Goal: Task Accomplishment & Management: Manage account settings

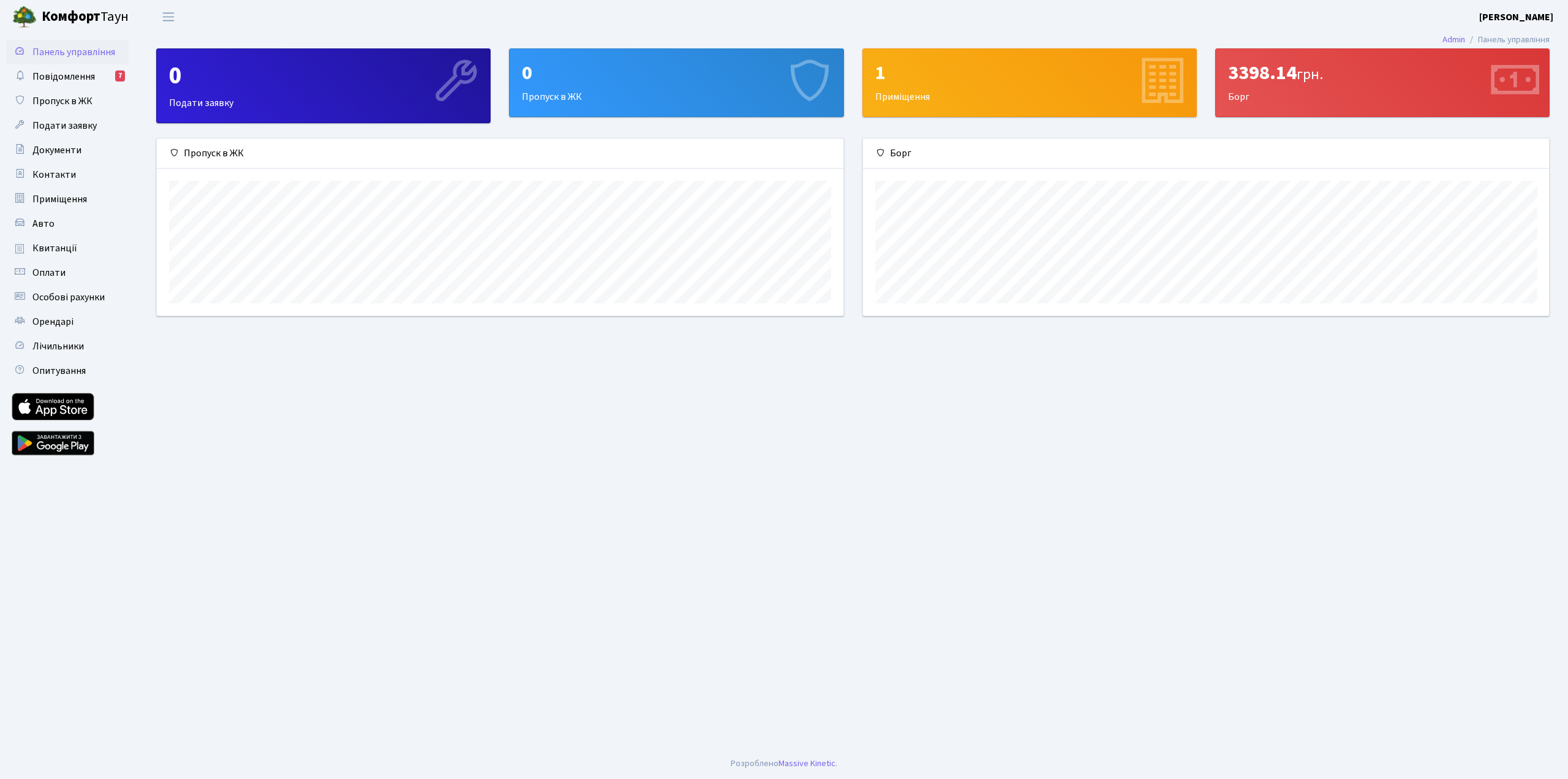
scroll to position [177, 686]
click at [70, 224] on link "Авто" at bounding box center [66, 224] width 122 height 25
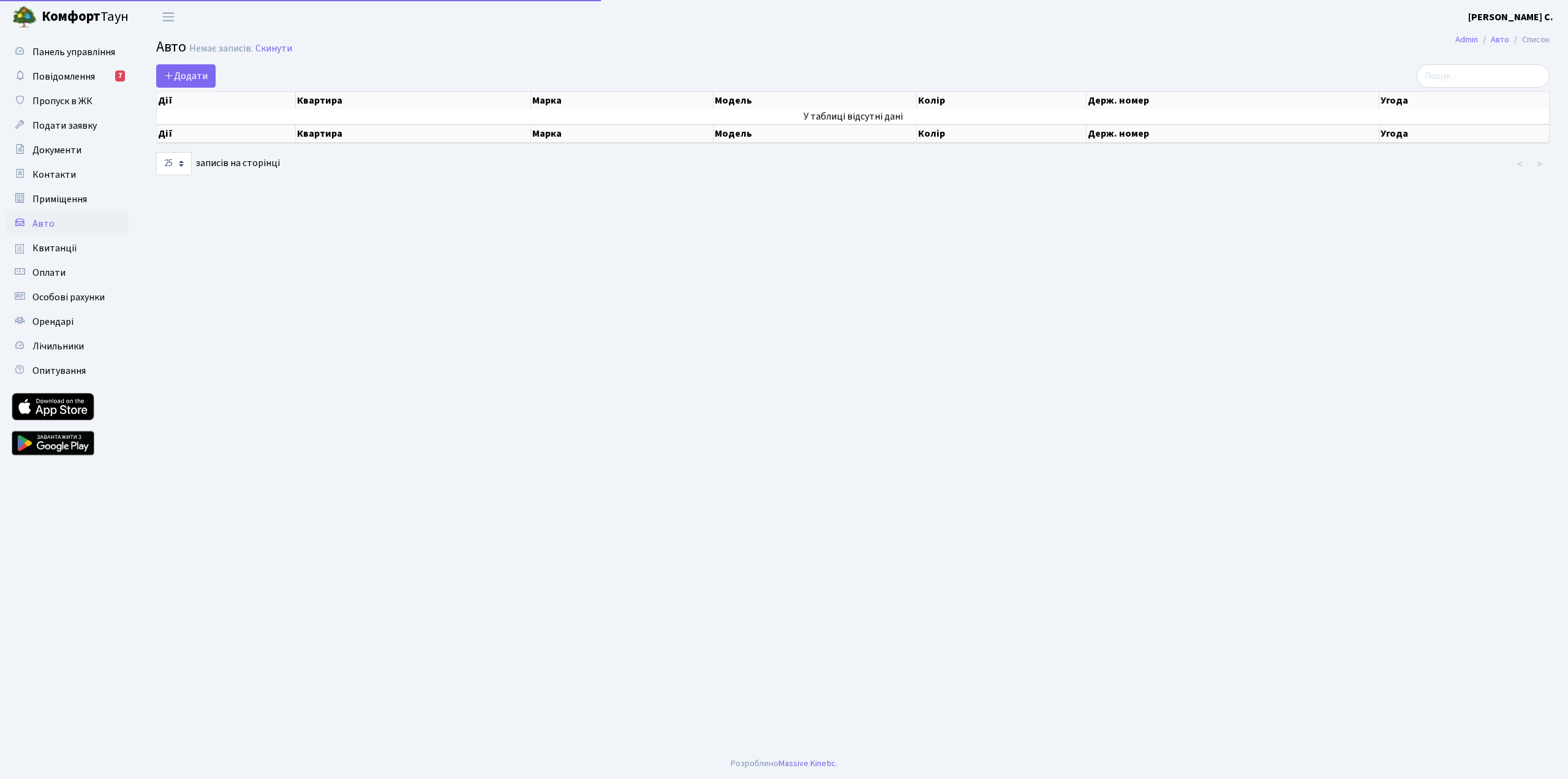
select select "25"
click at [59, 321] on span "Орендарі" at bounding box center [52, 321] width 41 height 13
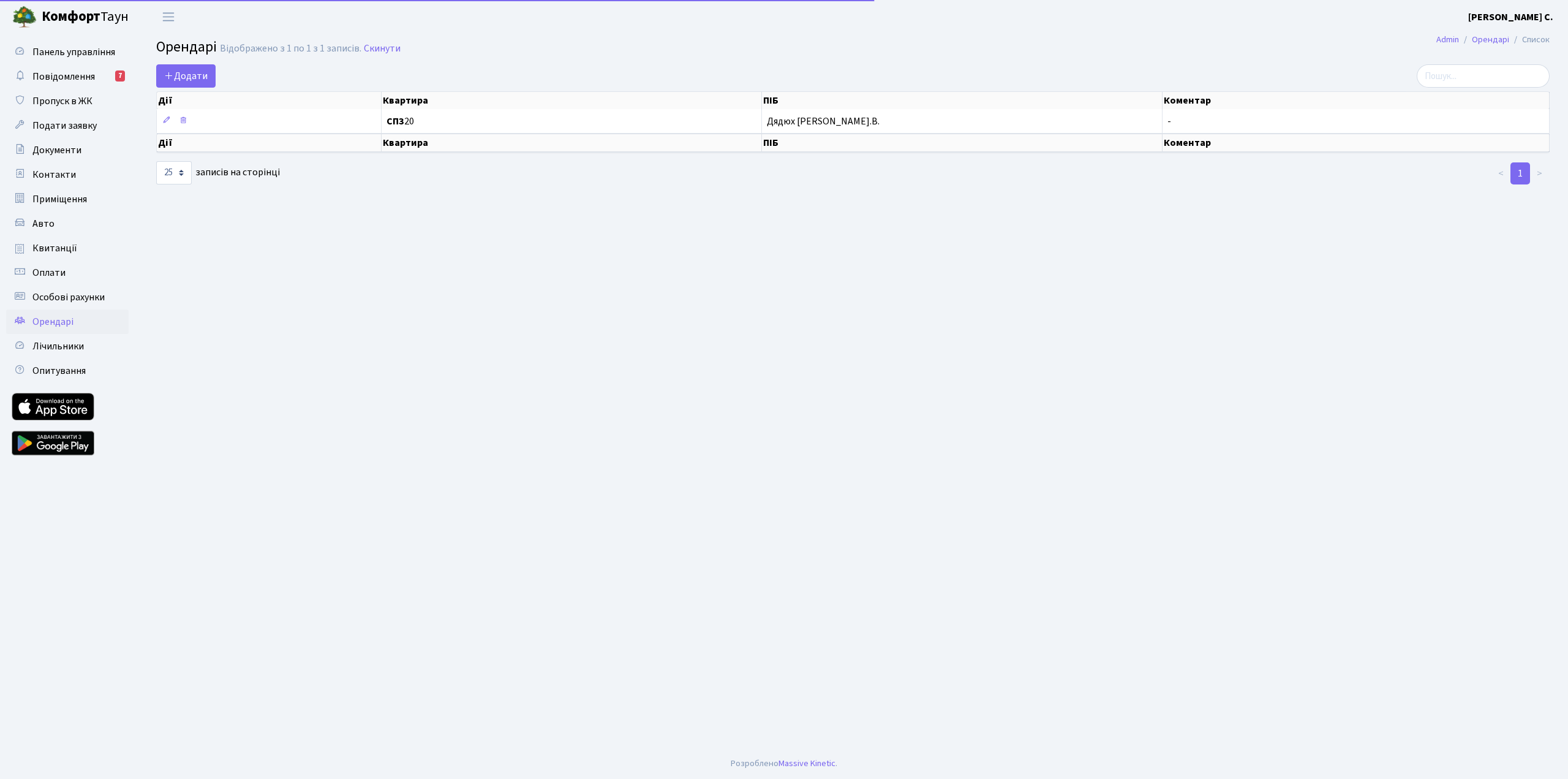
select select "25"
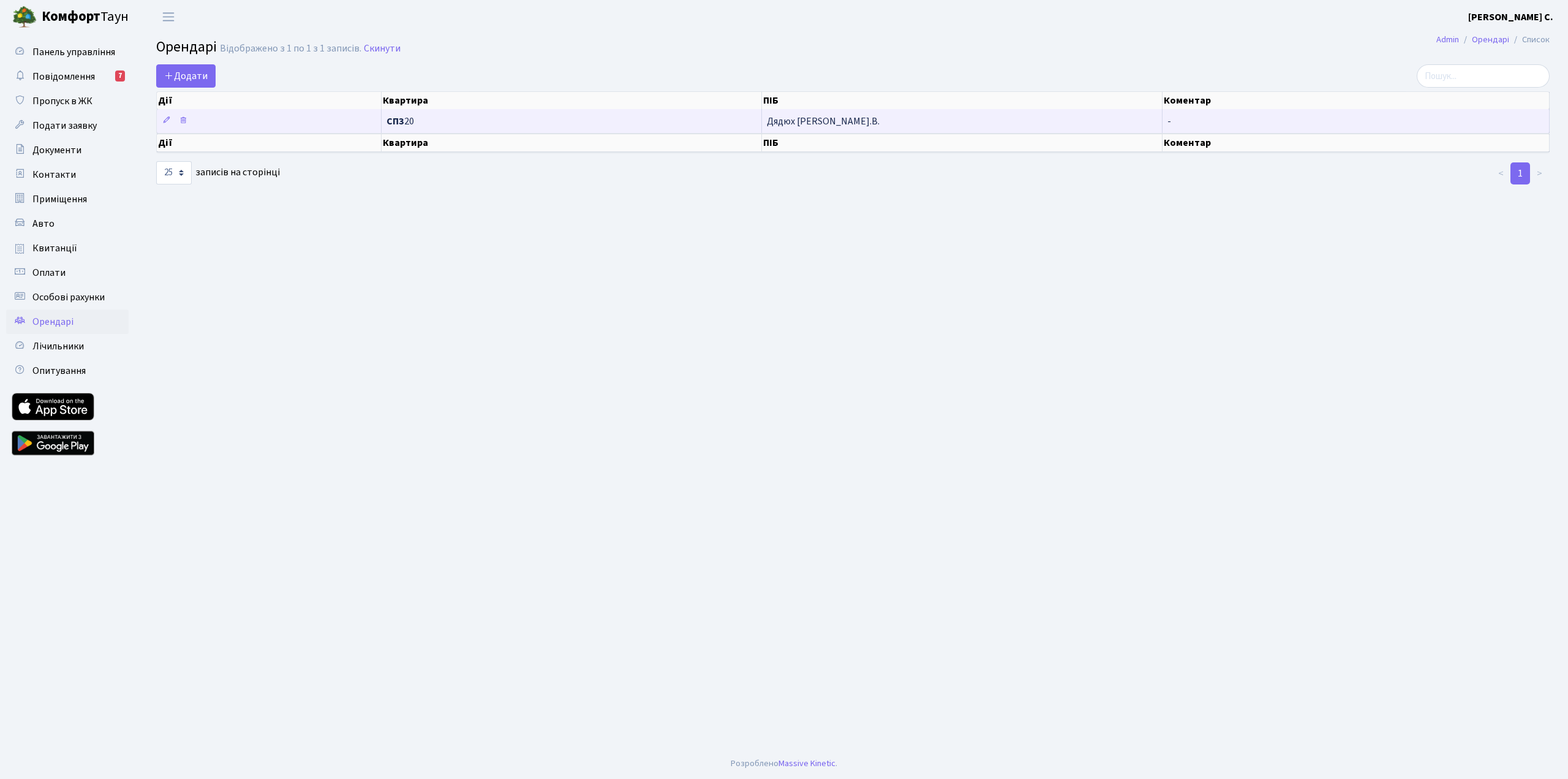
click at [642, 118] on span "СП3 20" at bounding box center [571, 121] width 370 height 9
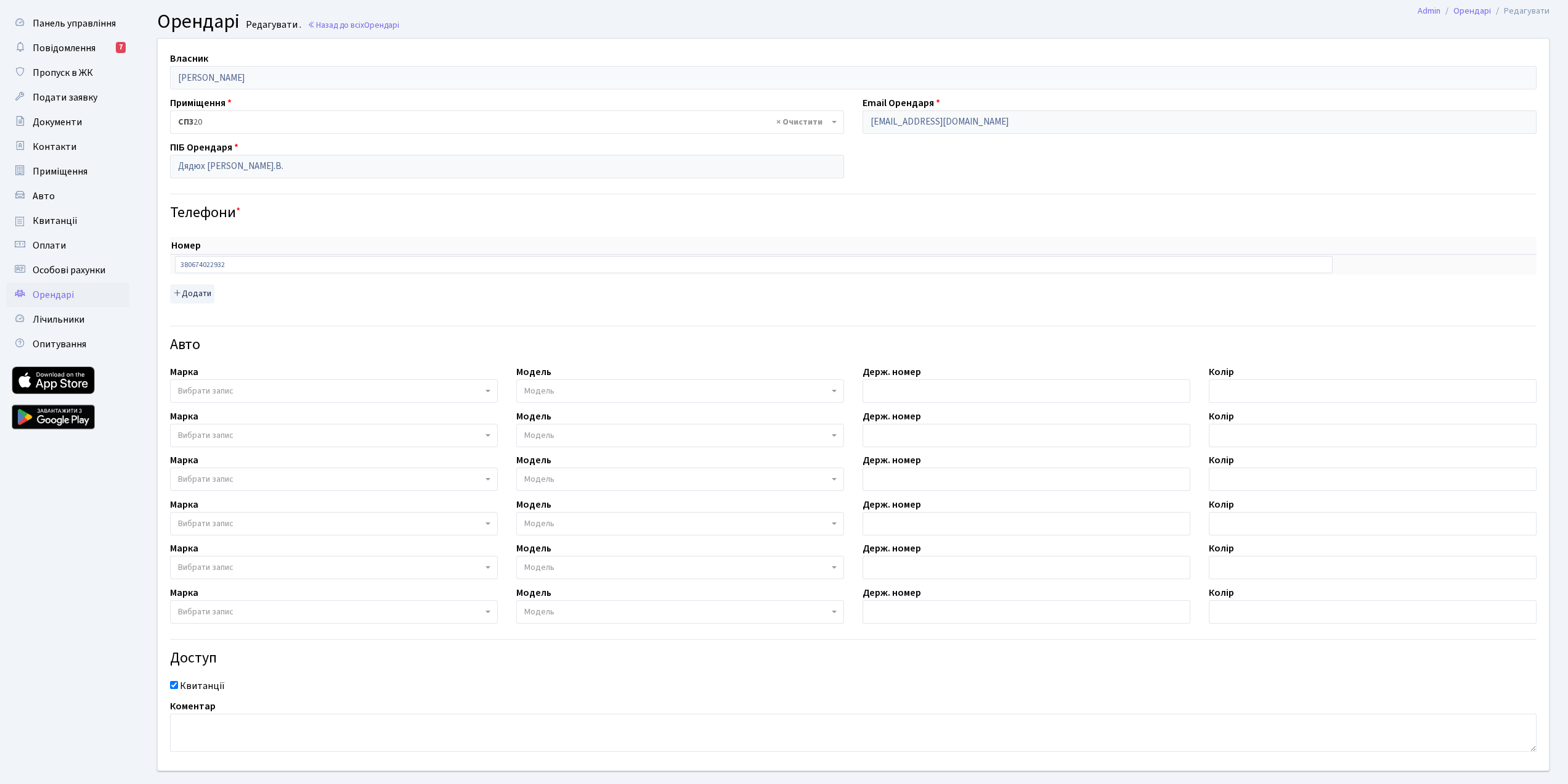
scroll to position [92, 0]
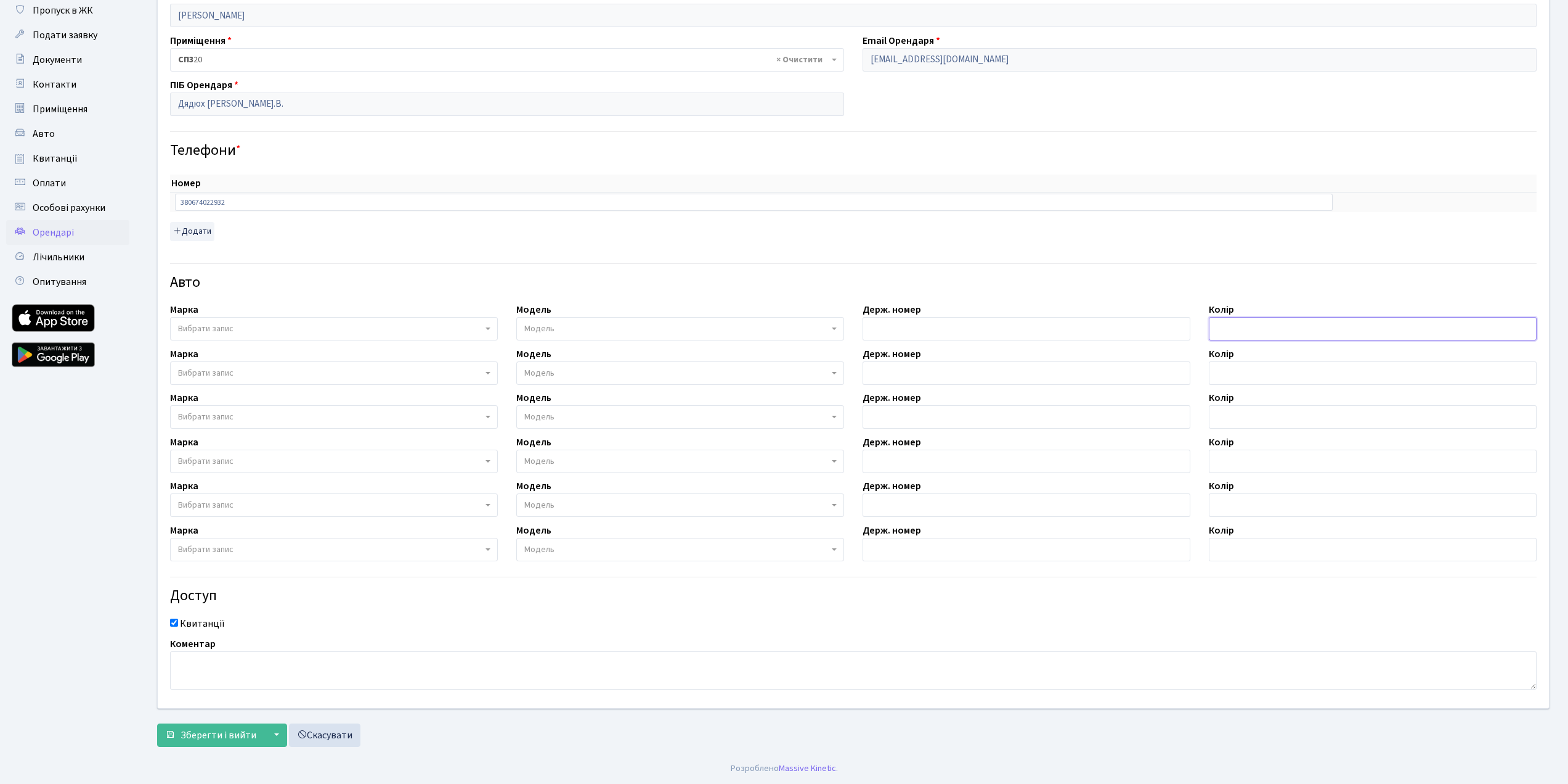
click at [1246, 327] on input "text" at bounding box center [1374, 328] width 328 height 24
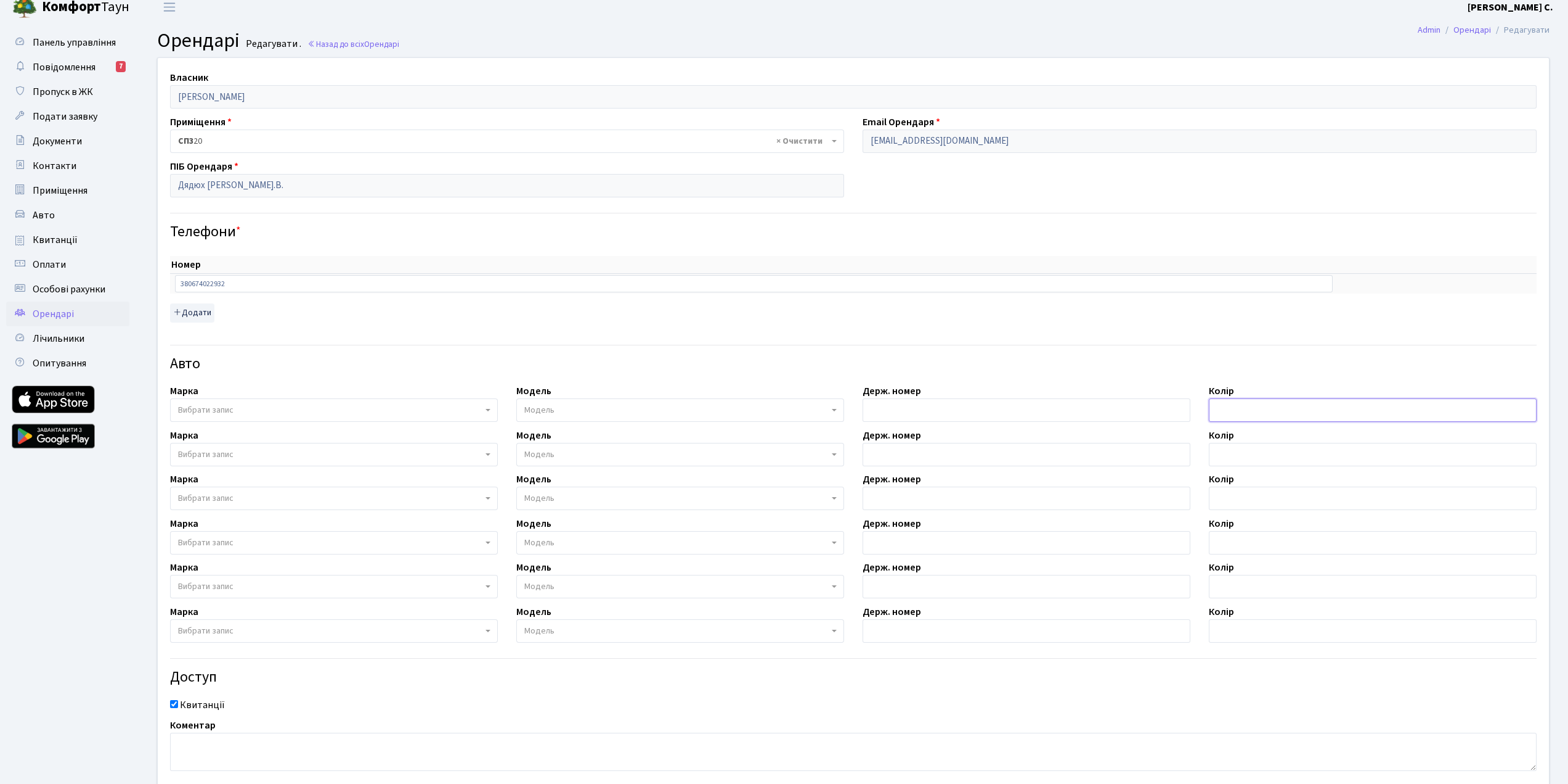
scroll to position [0, 0]
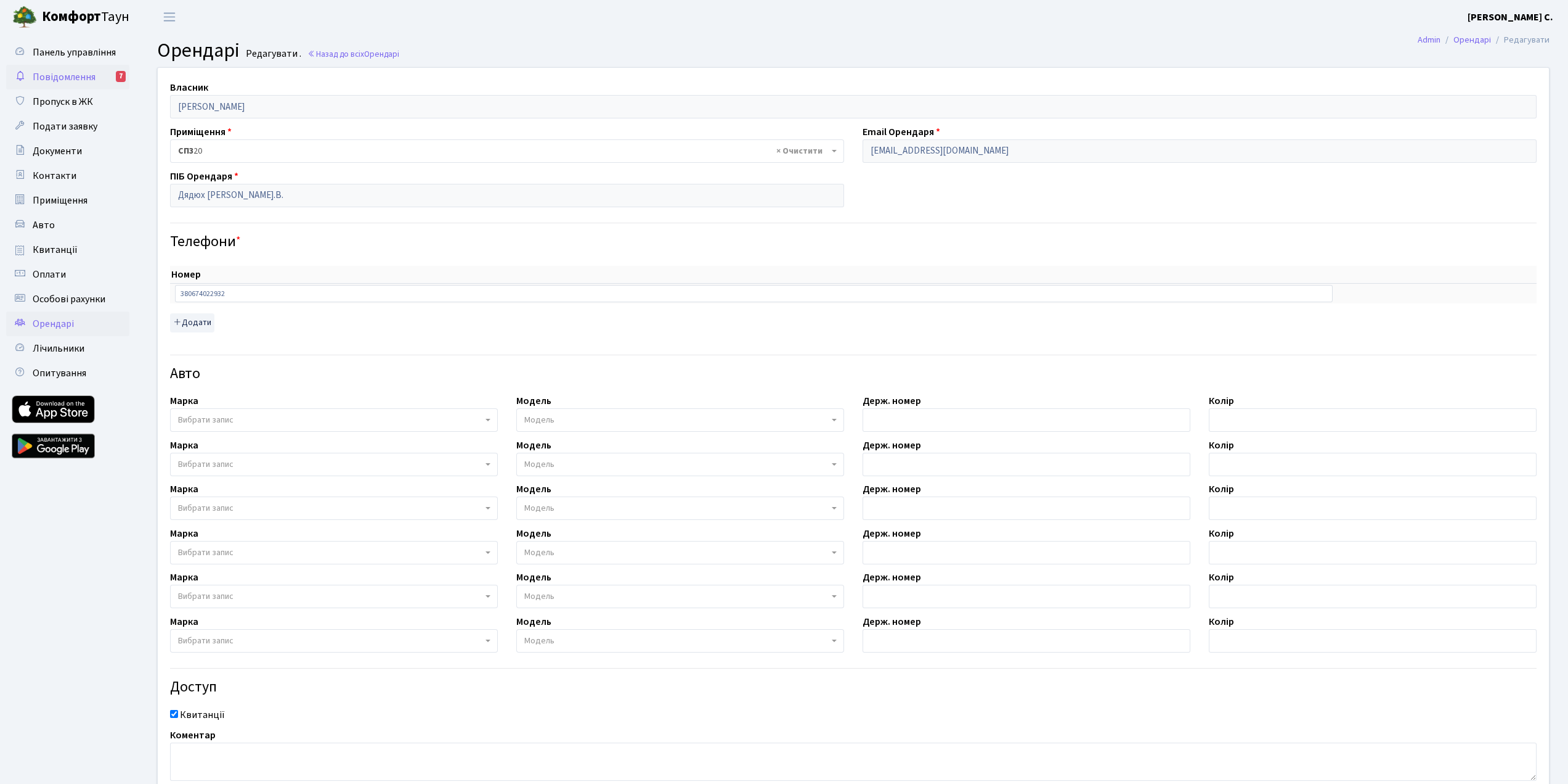
click at [58, 76] on span "Повідомлення" at bounding box center [64, 77] width 63 height 13
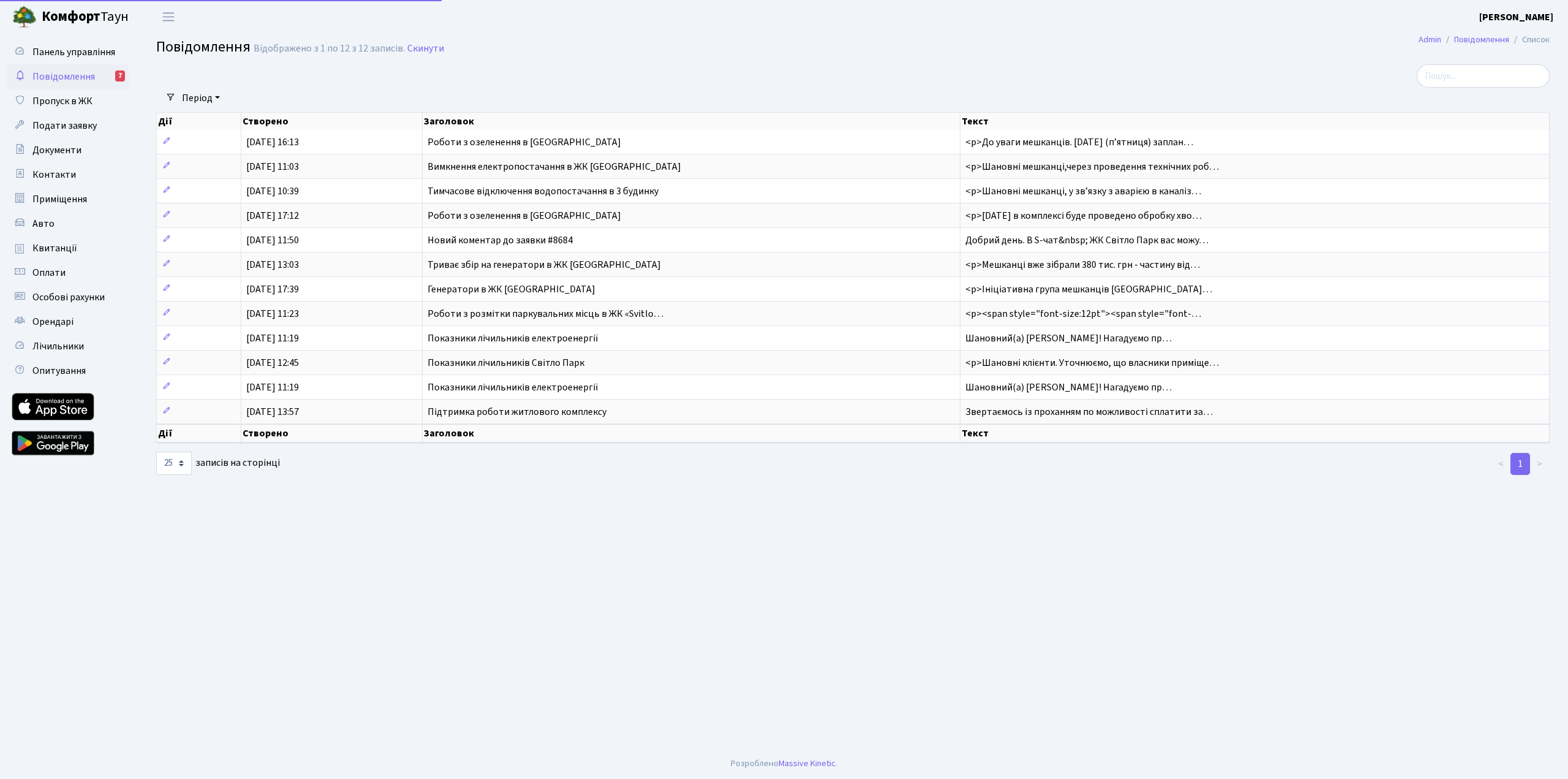
select select "25"
click at [74, 220] on link "Авто" at bounding box center [66, 224] width 122 height 25
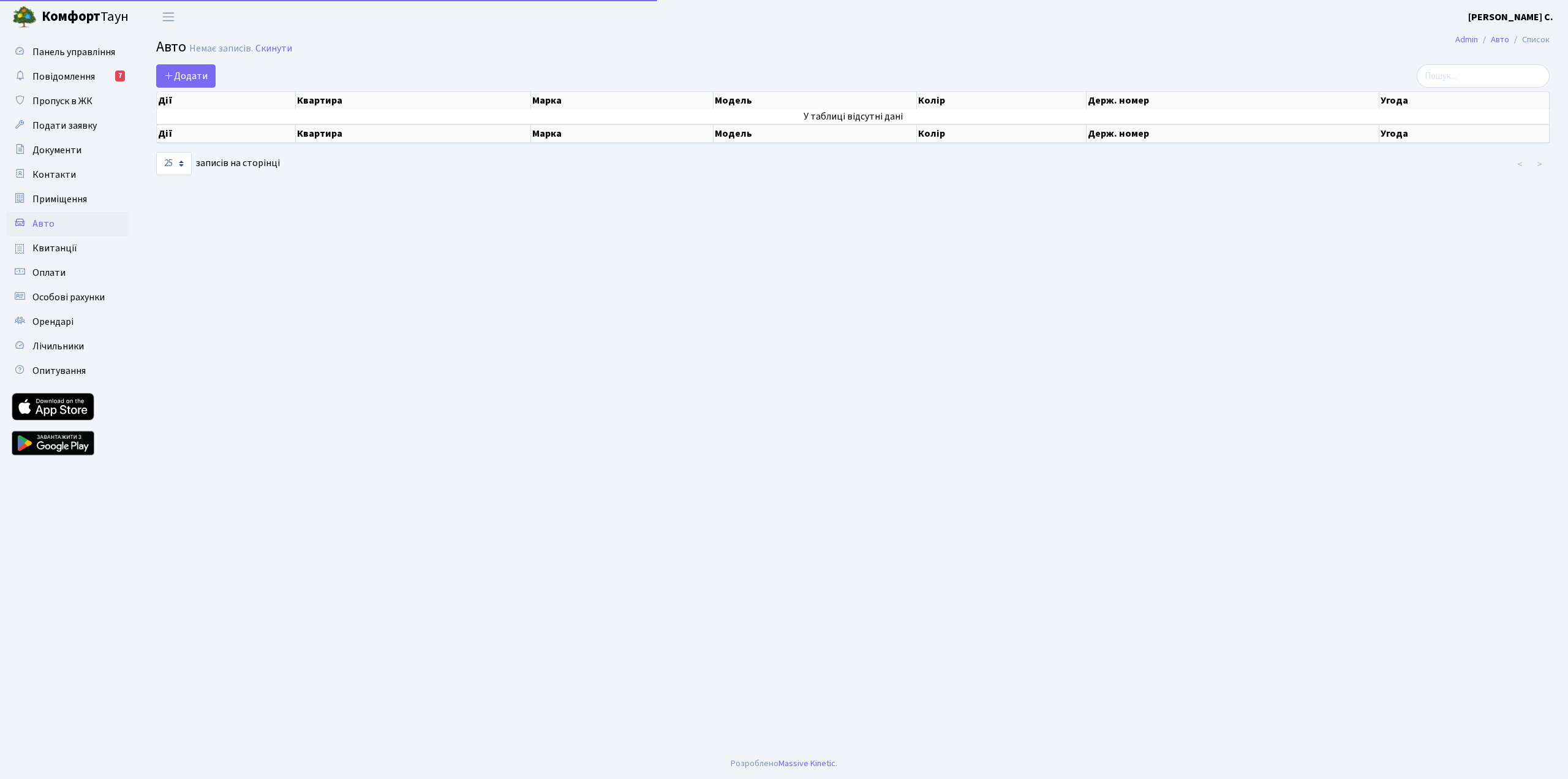
select select "25"
click at [76, 323] on link "Орендарі" at bounding box center [66, 322] width 122 height 25
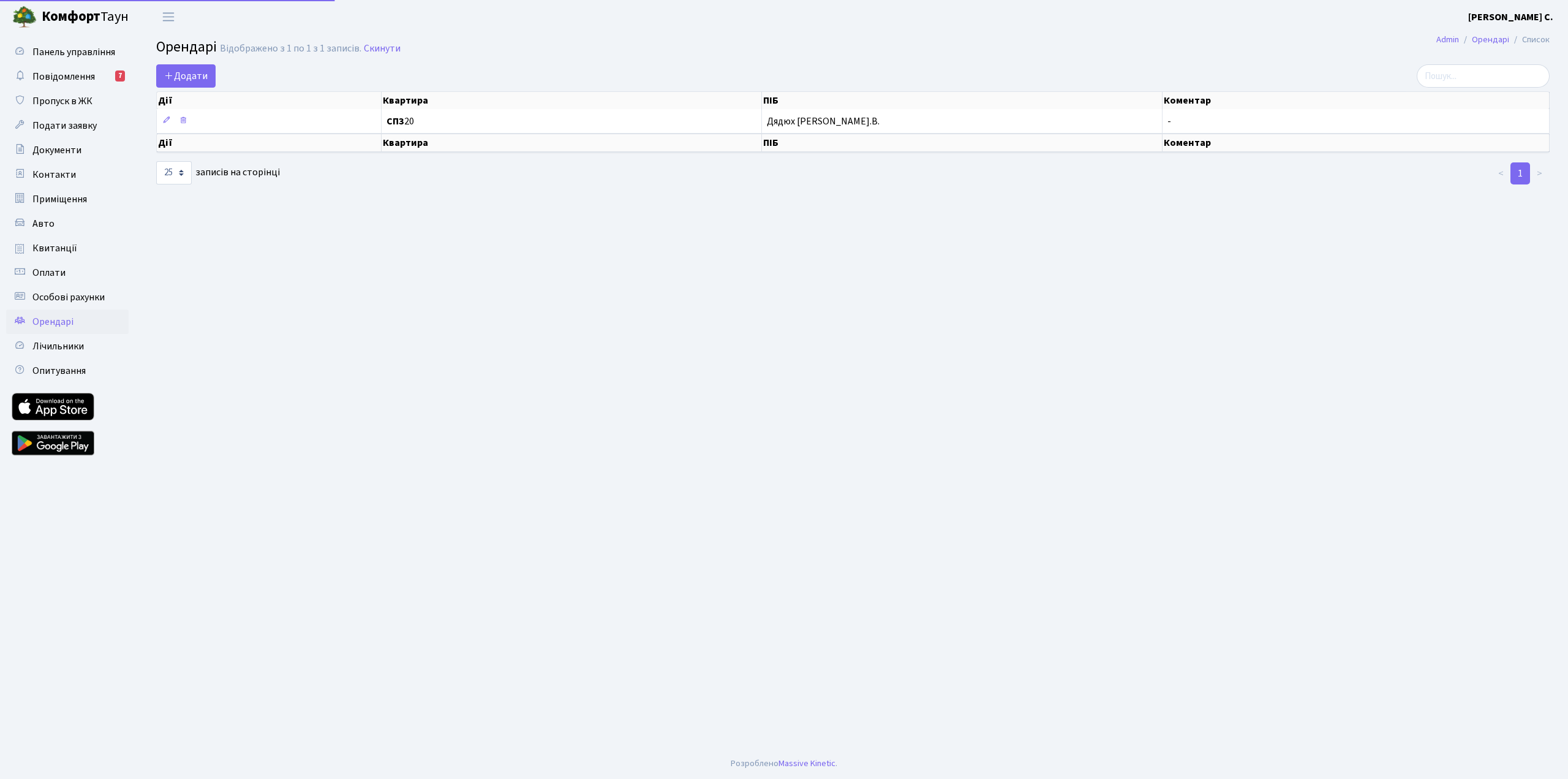
select select "25"
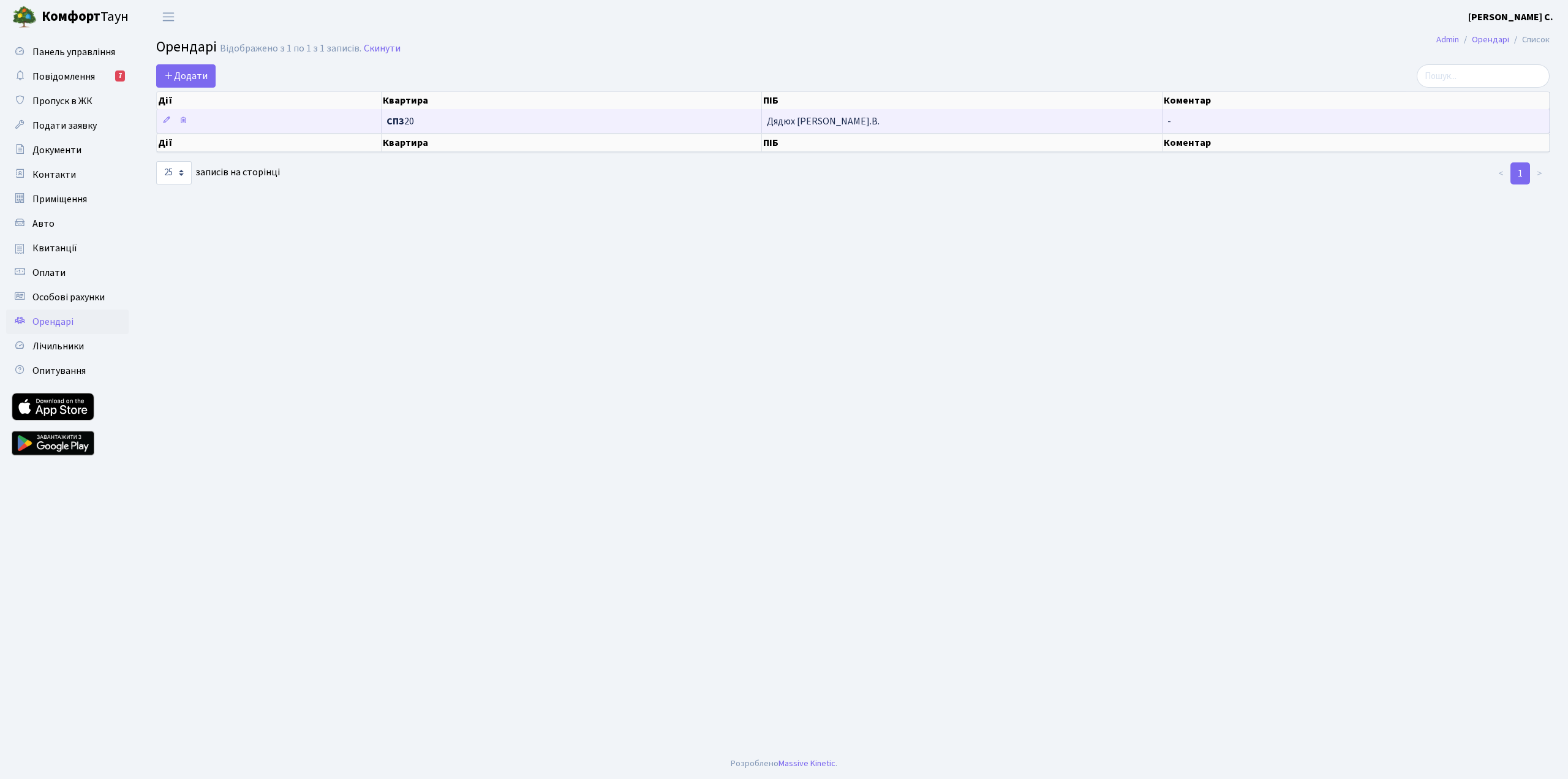
click at [790, 120] on span "Дядюх [PERSON_NAME].В." at bounding box center [962, 121] width 390 height 9
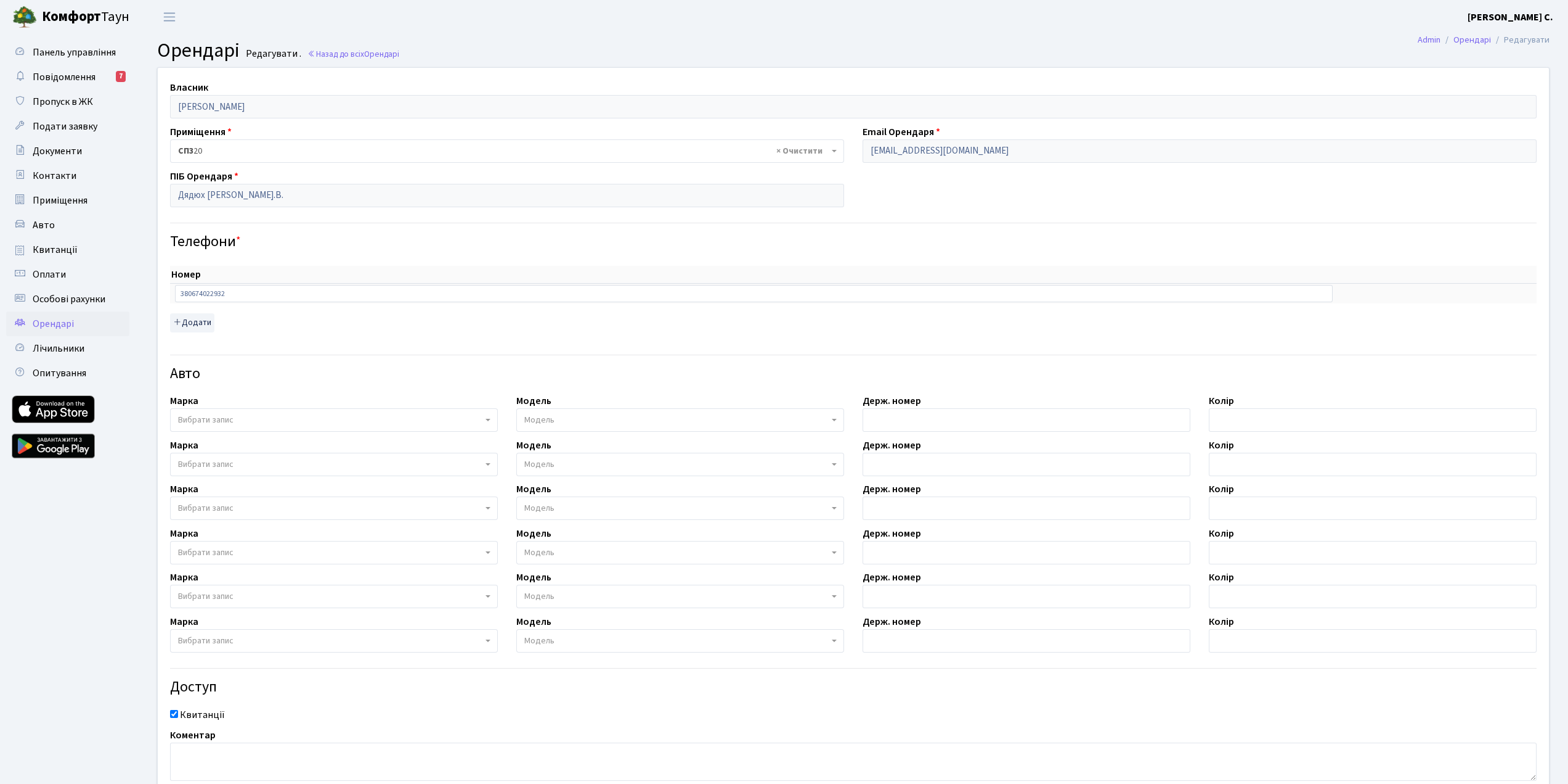
click at [88, 607] on ul "Панель управління Повідомлення 7 Пропуск в ЖК Подати заявку Документи Контакти …" at bounding box center [67, 439] width 123 height 798
click at [1527, 18] on b "[PERSON_NAME] С." at bounding box center [1511, 17] width 86 height 13
click at [1469, 66] on link "Вийти" at bounding box center [1492, 68] width 123 height 19
